Goal: Check status: Check status

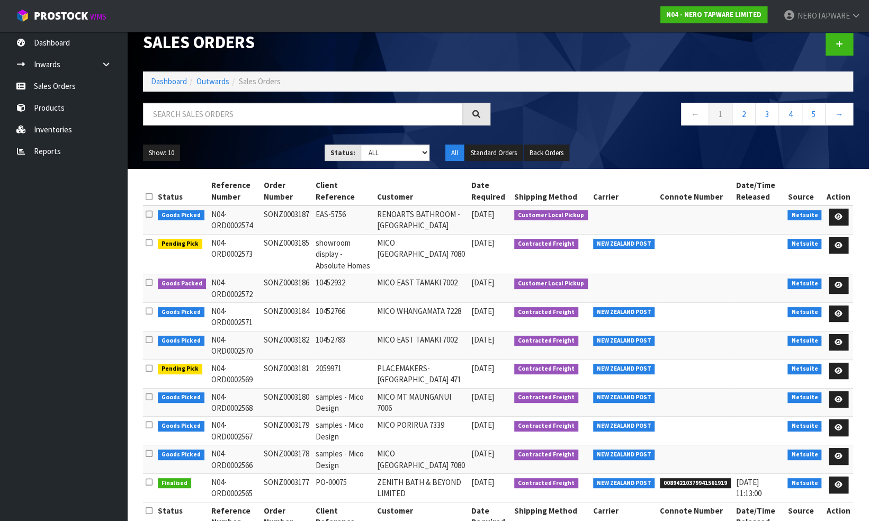
scroll to position [29, 0]
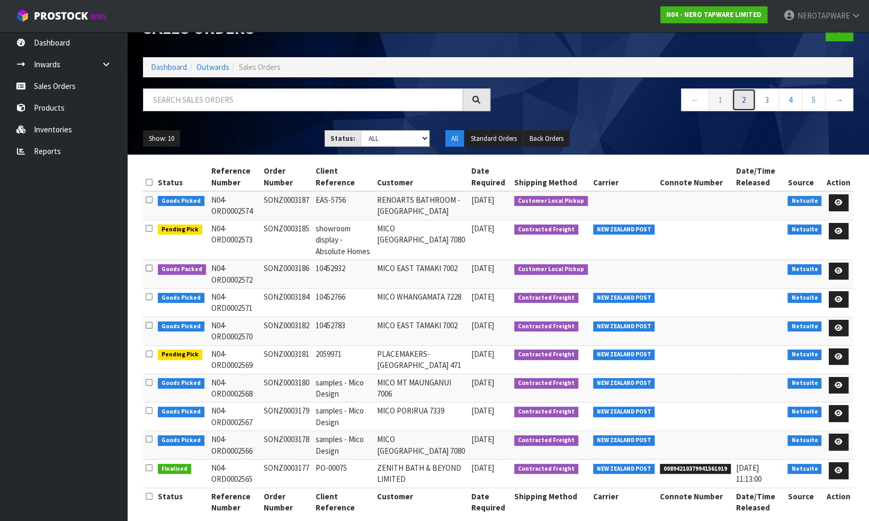
drag, startPoint x: 742, startPoint y: 104, endPoint x: 742, endPoint y: 109, distance: 5.3
click at [742, 104] on link "2" at bounding box center [744, 99] width 24 height 23
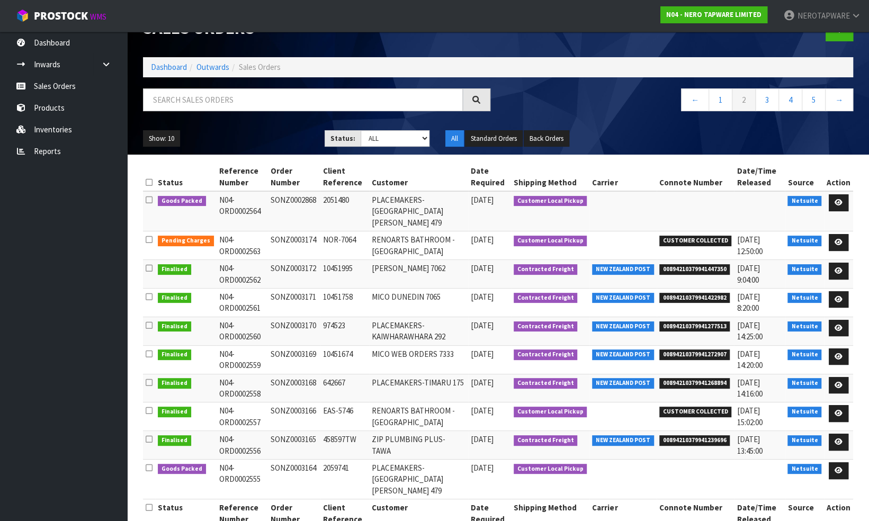
click at [342, 201] on td "2051480" at bounding box center [344, 211] width 49 height 40
copy td "2051480"
